Goal: Information Seeking & Learning: Find contact information

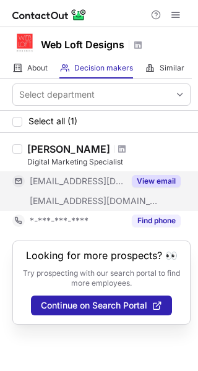
click at [107, 177] on span "***@clearskyradio.com" at bounding box center [77, 181] width 95 height 11
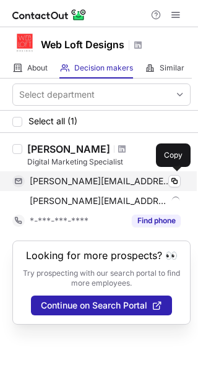
click at [157, 180] on div "michelle@clearskyradio.com Verified" at bounding box center [105, 181] width 151 height 11
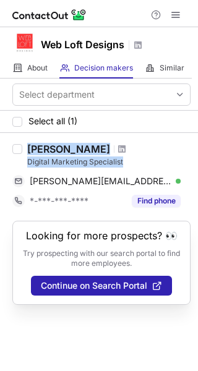
drag, startPoint x: 122, startPoint y: 161, endPoint x: 27, endPoint y: 149, distance: 96.0
click at [27, 149] on div "Michelle Steele Digital Marketing Specialist" at bounding box center [108, 155] width 163 height 25
copy div "Michelle Steele Digital Marketing Specialist"
click at [118, 147] on span at bounding box center [121, 149] width 7 height 10
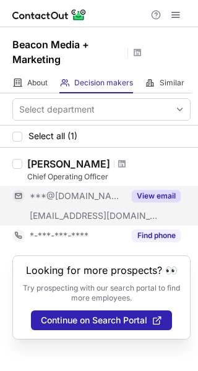
click at [76, 213] on span "***@beaconmm.com" at bounding box center [94, 215] width 129 height 11
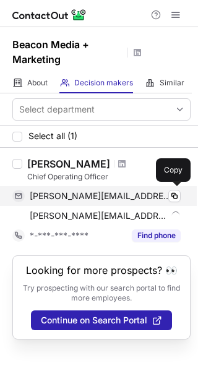
click at [165, 200] on span "michelle.blackman05@gmail.com" at bounding box center [101, 195] width 142 height 11
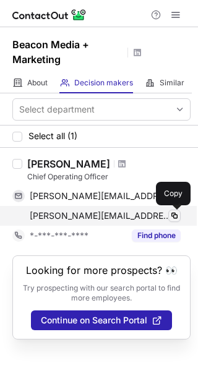
click at [174, 216] on span at bounding box center [174, 216] width 10 height 10
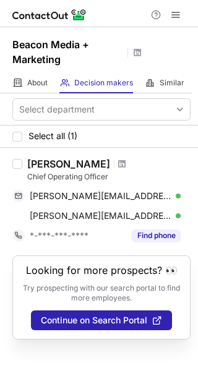
drag, startPoint x: 118, startPoint y: 177, endPoint x: 28, endPoint y: 158, distance: 92.3
click at [28, 158] on div "Michelle Williams Chief Operating Officer" at bounding box center [108, 170] width 163 height 25
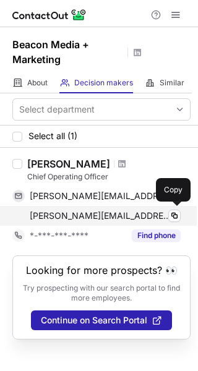
click at [153, 211] on div "michelle@beaconmm.com Verified" at bounding box center [105, 215] width 151 height 11
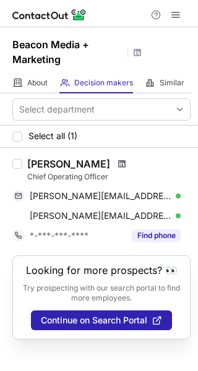
click at [124, 164] on span at bounding box center [121, 164] width 7 height 10
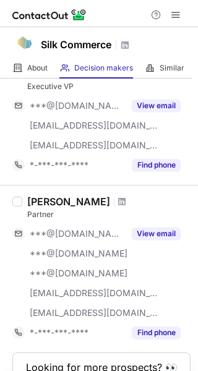
scroll to position [830, 0]
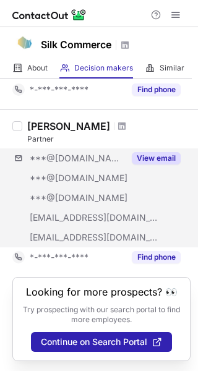
click at [125, 183] on div "***@aol.com ***@yahoo.com ***@yahoo.com ***@silksoftware.com ***@silkcommerce.c…" at bounding box center [101, 197] width 178 height 99
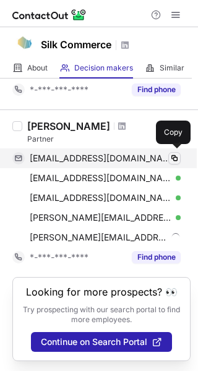
click at [172, 163] on span at bounding box center [174, 158] width 10 height 10
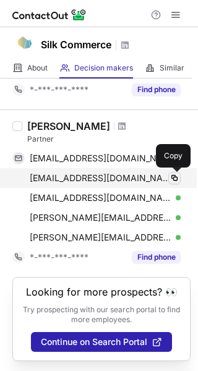
click at [172, 178] on span at bounding box center [174, 178] width 10 height 10
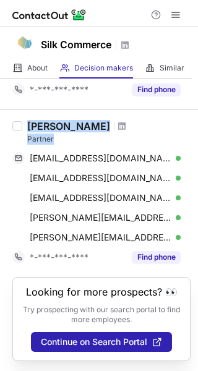
drag, startPoint x: 58, startPoint y: 140, endPoint x: 25, endPoint y: 125, distance: 36.2
click at [25, 125] on div "James Shi Partner jshi1108@aol.com Verified Copy jshi22@yahoo.com Verified Copy…" at bounding box center [106, 193] width 168 height 147
copy div "James Shi Partner"
click at [118, 127] on span at bounding box center [121, 126] width 7 height 10
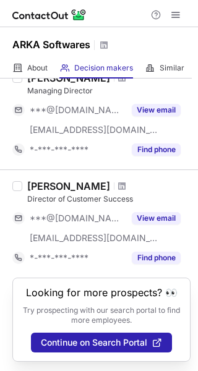
scroll to position [72, 0]
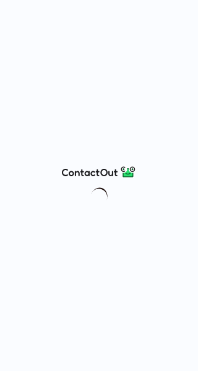
click at [106, 169] on img at bounding box center [99, 171] width 74 height 15
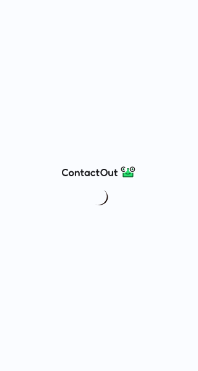
click at [106, 169] on img at bounding box center [99, 171] width 74 height 15
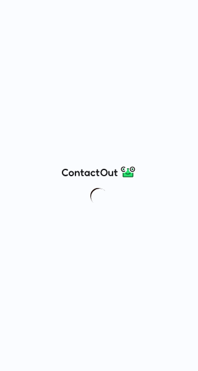
click at [106, 169] on img at bounding box center [99, 171] width 74 height 15
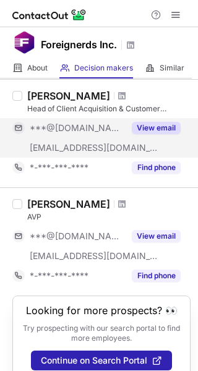
scroll to position [72, 0]
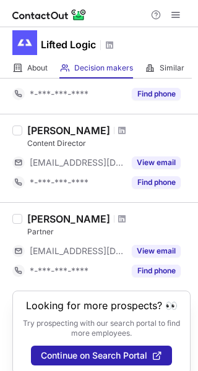
scroll to position [376, 0]
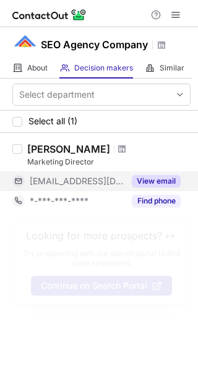
click at [49, 185] on span "[EMAIL_ADDRESS][DOMAIN_NAME]" at bounding box center [77, 181] width 95 height 11
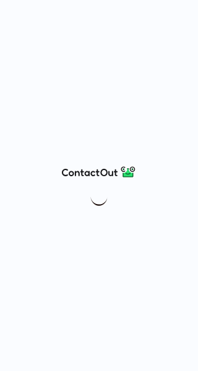
click at [106, 171] on img at bounding box center [99, 171] width 74 height 15
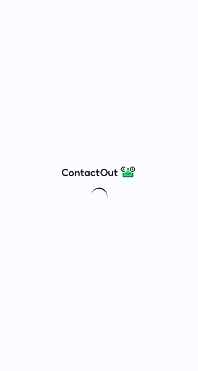
click at [106, 171] on img at bounding box center [99, 171] width 74 height 15
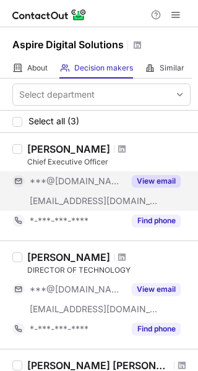
click at [103, 199] on span "***@aspiredigitalsolutions.com" at bounding box center [94, 200] width 129 height 11
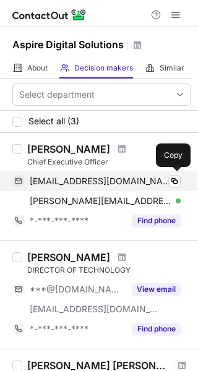
click at [161, 185] on div "osmullen2@gmail.com Verified" at bounding box center [105, 181] width 151 height 11
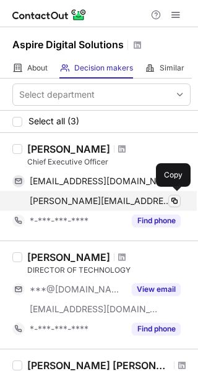
click at [171, 197] on span at bounding box center [174, 201] width 10 height 10
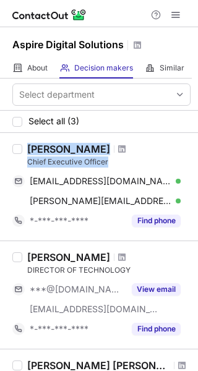
drag, startPoint x: 114, startPoint y: 159, endPoint x: 19, endPoint y: 142, distance: 96.2
click at [19, 142] on div "Christine Mullen Chief Executive Officer osmullen2@gmail.com Verified Copy chri…" at bounding box center [99, 187] width 198 height 108
copy div "Christine Mullen Chief Executive Officer"
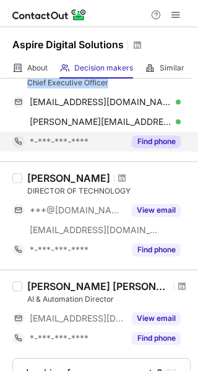
scroll to position [22, 0]
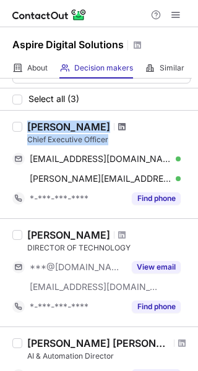
click at [118, 127] on span at bounding box center [121, 127] width 7 height 10
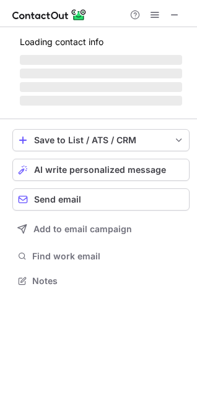
scroll to position [273, 197]
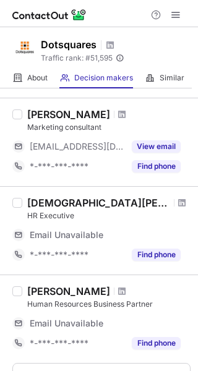
scroll to position [158, 0]
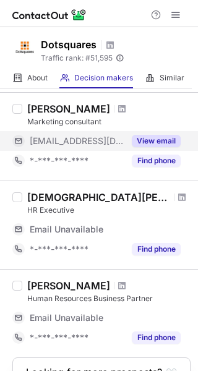
click at [96, 147] on div "[EMAIL_ADDRESS][DOMAIN_NAME]" at bounding box center [68, 141] width 112 height 20
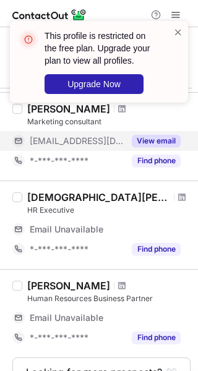
click at [135, 138] on button "View email" at bounding box center [156, 141] width 49 height 12
click at [124, 138] on div "[EMAIL_ADDRESS][DOMAIN_NAME]" at bounding box center [77, 140] width 95 height 11
click at [135, 138] on div "[EMAIL_ADDRESS][DOMAIN_NAME]" at bounding box center [105, 140] width 151 height 11
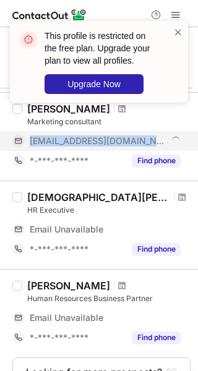
click at [135, 137] on div "[EMAIL_ADDRESS][DOMAIN_NAME]" at bounding box center [105, 140] width 151 height 11
click at [135, 137] on div "***@dotsquares.com" at bounding box center [105, 140] width 151 height 11
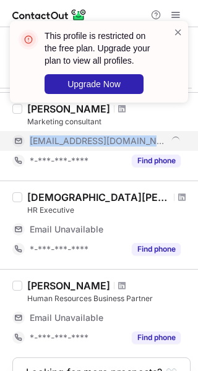
click at [135, 137] on div "***@dotsquares.com" at bounding box center [105, 140] width 151 height 11
click at [135, 138] on div "***@dotsquares.com" at bounding box center [96, 141] width 168 height 20
click at [135, 138] on div "***@dotsquares.com" at bounding box center [105, 140] width 151 height 11
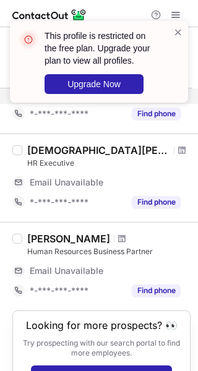
scroll to position [239, 0]
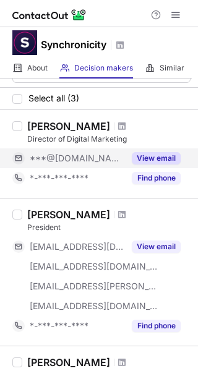
scroll to position [19, 0]
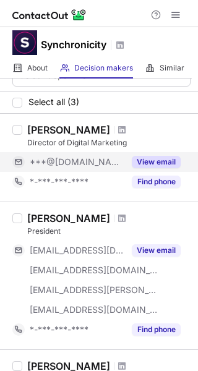
click at [112, 158] on div "***@[DOMAIN_NAME]" at bounding box center [77, 161] width 95 height 11
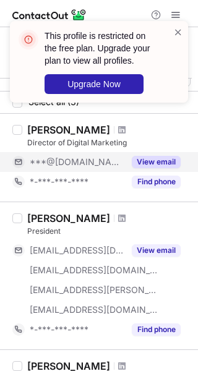
click at [160, 161] on button "View email" at bounding box center [156, 162] width 49 height 12
